Goal: Navigation & Orientation: Find specific page/section

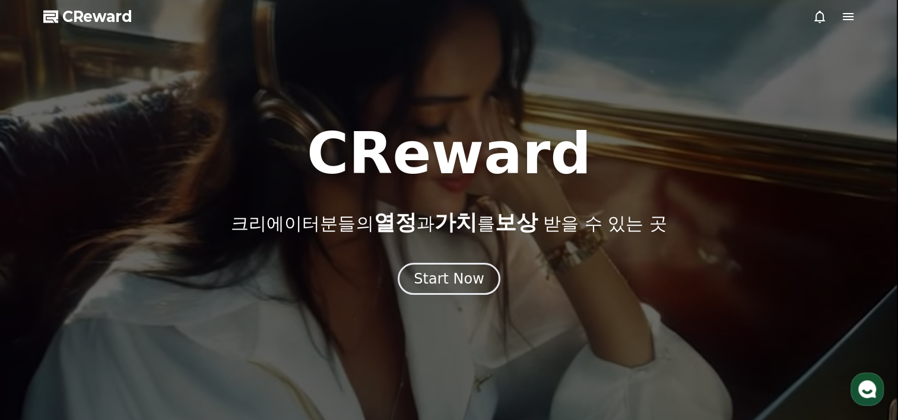
click at [109, 20] on span "CReward" at bounding box center [97, 16] width 70 height 19
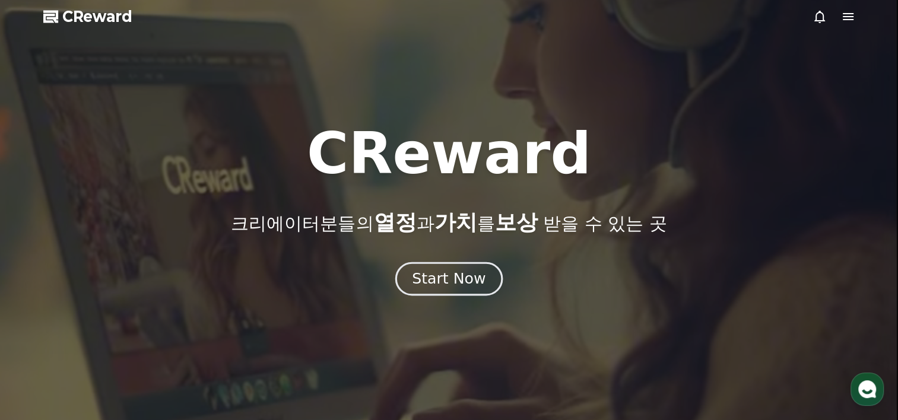
click at [454, 285] on div "Start Now" at bounding box center [449, 279] width 74 height 20
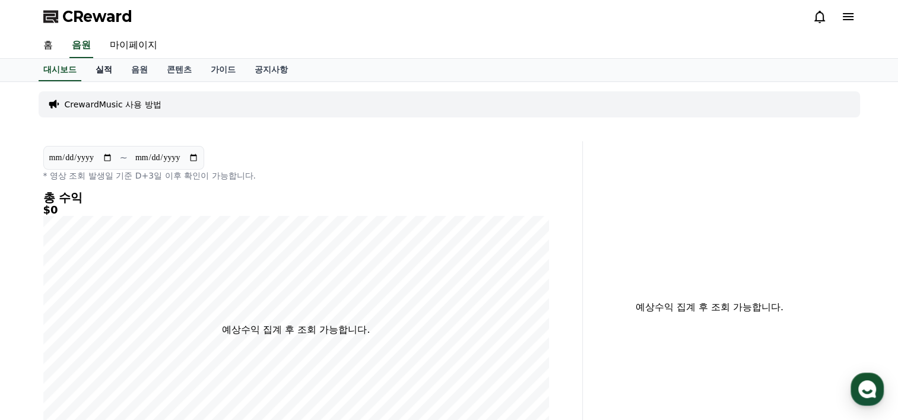
click at [112, 71] on link "실적" at bounding box center [104, 70] width 36 height 23
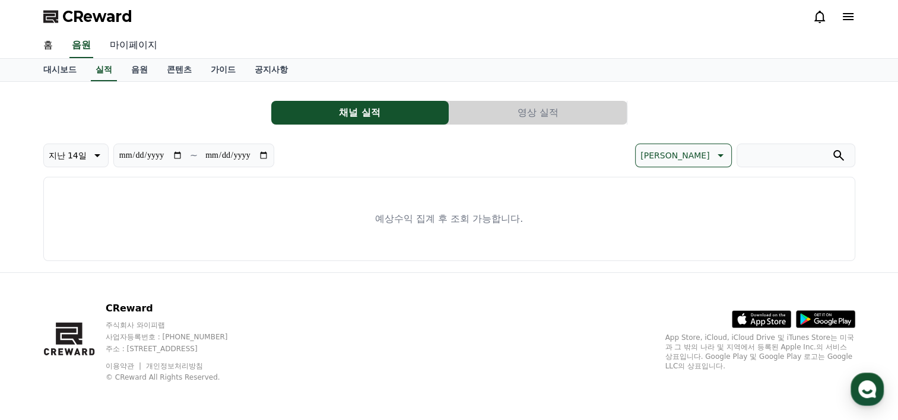
click at [121, 40] on link "마이페이지" at bounding box center [133, 45] width 66 height 25
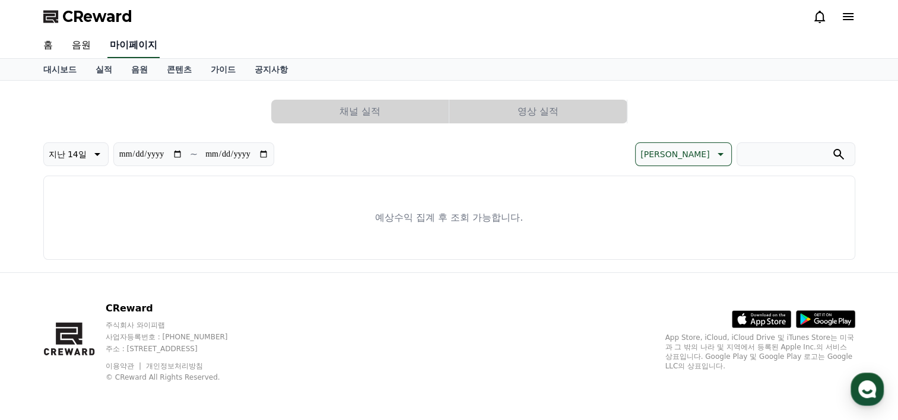
select select "**********"
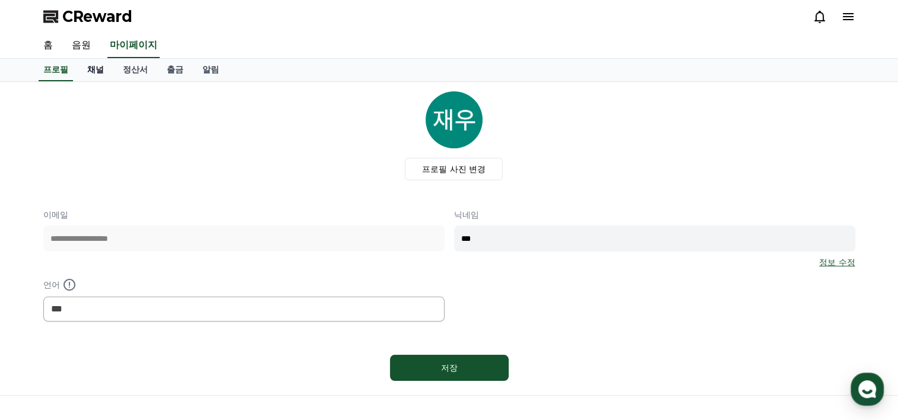
click at [97, 71] on link "채널" at bounding box center [96, 70] width 36 height 23
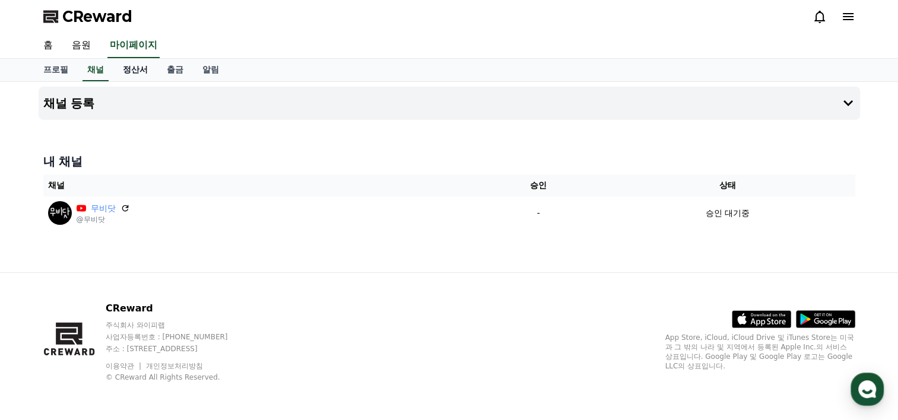
click at [121, 71] on link "정산서" at bounding box center [135, 70] width 44 height 23
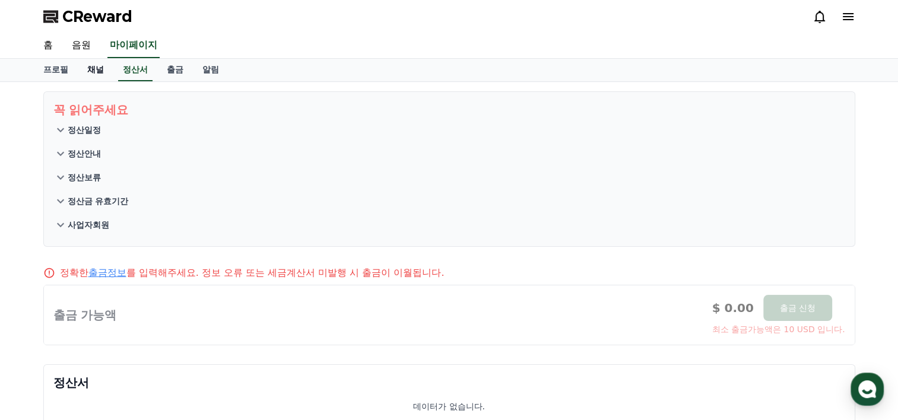
click at [99, 66] on link "채널" at bounding box center [96, 70] width 36 height 23
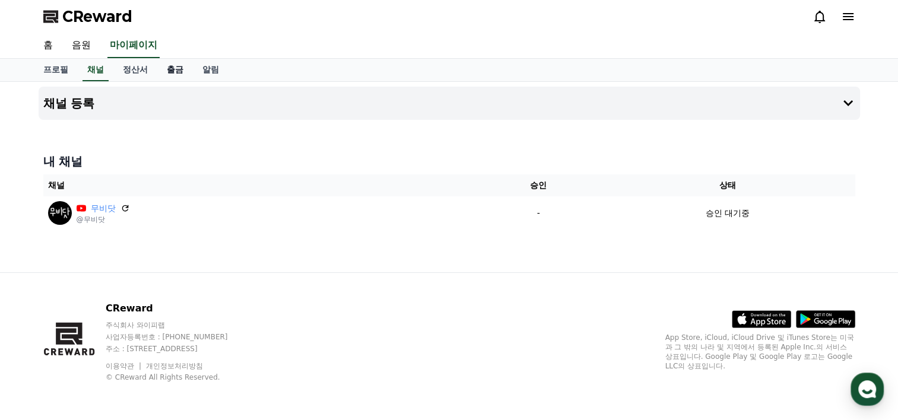
click at [166, 68] on link "출금" at bounding box center [175, 70] width 36 height 23
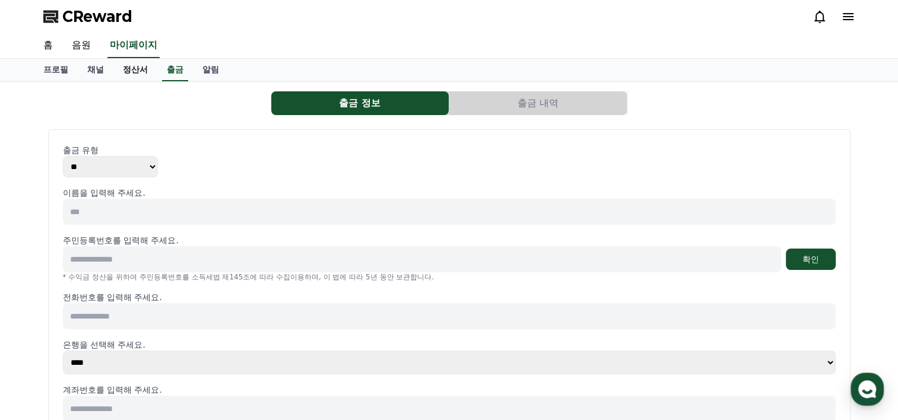
click at [137, 73] on link "정산서" at bounding box center [135, 70] width 44 height 23
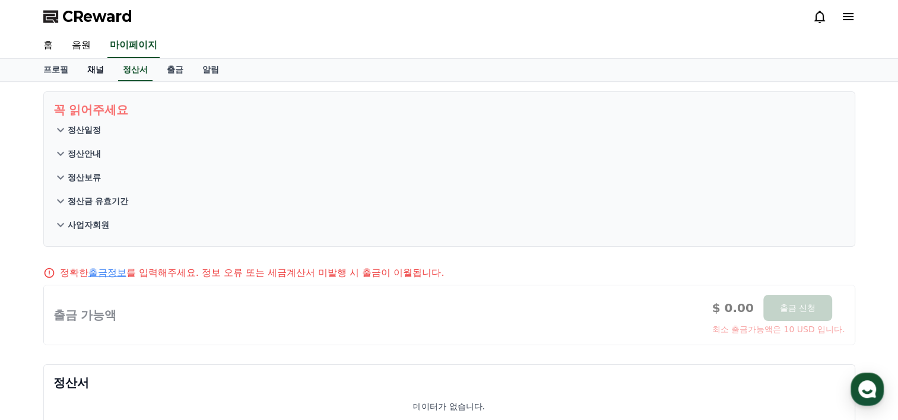
click at [93, 76] on link "채널" at bounding box center [96, 70] width 36 height 23
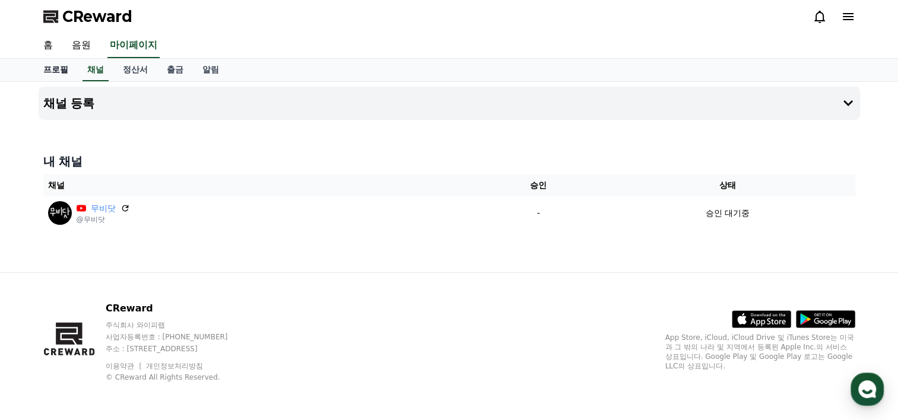
click at [63, 68] on link "프로필" at bounding box center [56, 70] width 44 height 23
select select "**********"
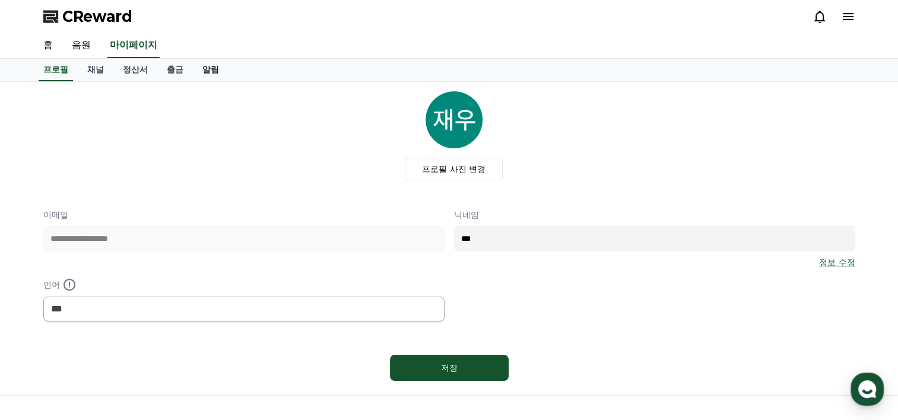
click at [210, 64] on link "알림" at bounding box center [211, 70] width 36 height 23
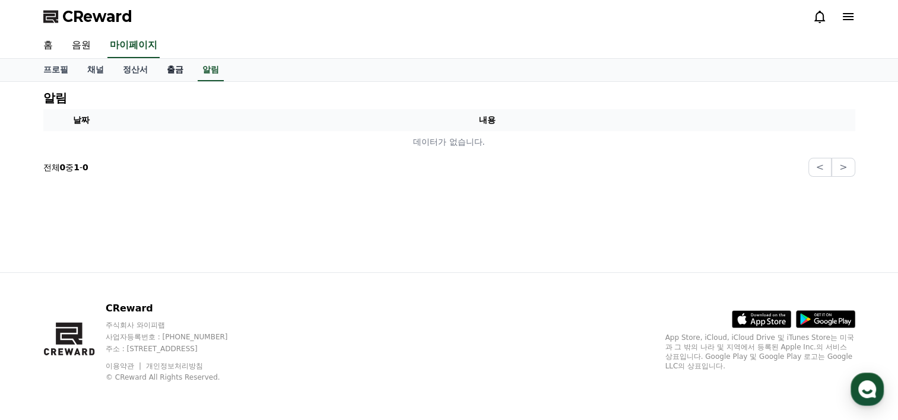
click at [175, 70] on link "출금" at bounding box center [175, 70] width 36 height 23
click at [144, 64] on link "정산서" at bounding box center [135, 70] width 44 height 23
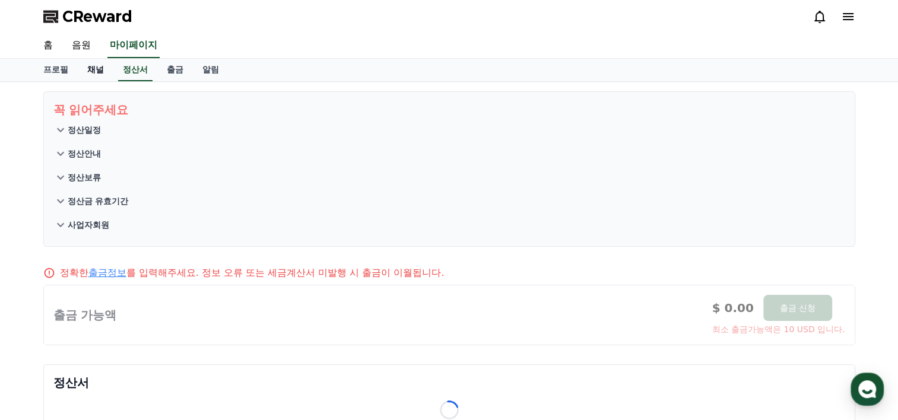
click at [84, 69] on link "채널" at bounding box center [96, 70] width 36 height 23
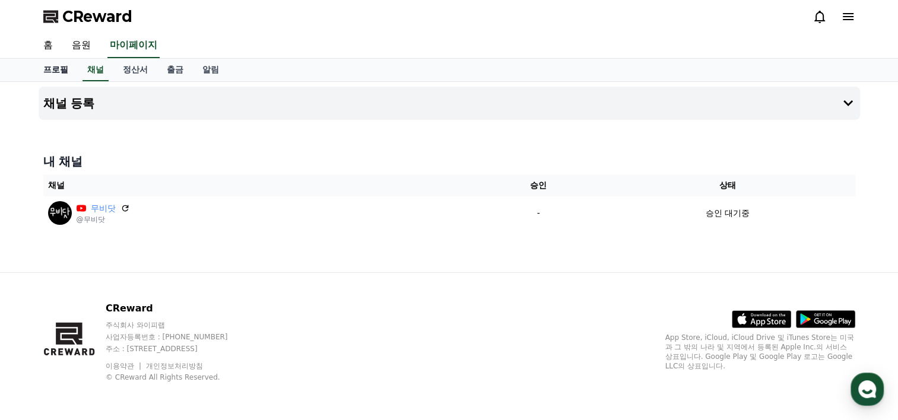
click at [63, 69] on link "프로필" at bounding box center [56, 70] width 44 height 23
select select "**********"
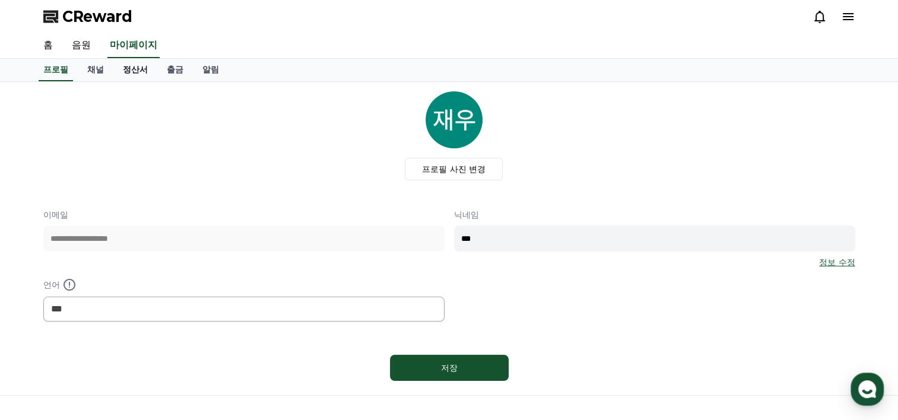
click at [139, 80] on link "정산서" at bounding box center [135, 70] width 44 height 23
click at [140, 75] on link "정산서" at bounding box center [135, 70] width 34 height 23
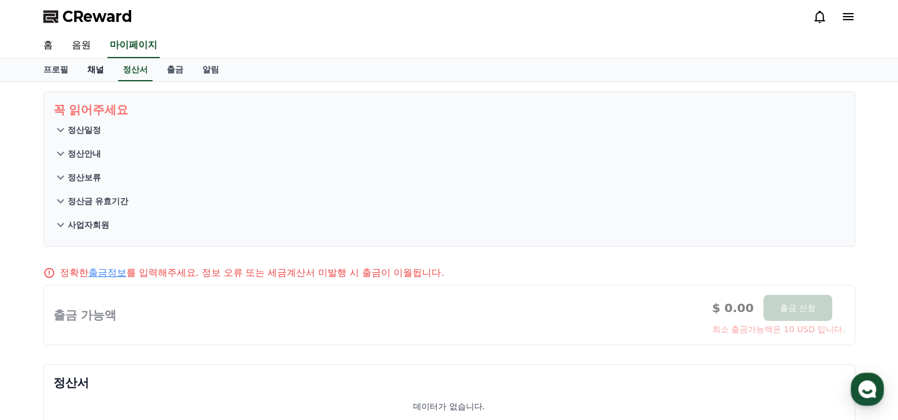
click at [95, 77] on link "채널" at bounding box center [96, 70] width 36 height 23
